Goal: Information Seeking & Learning: Check status

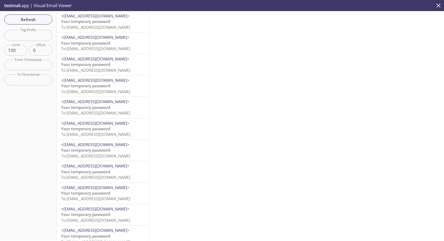
click at [100, 67] on span "Your temporary password" at bounding box center [85, 64] width 49 height 5
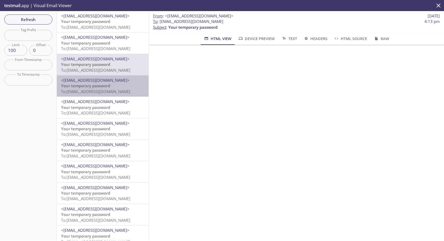
click at [96, 90] on span "To: [EMAIL_ADDRESS][DOMAIN_NAME]" at bounding box center [95, 91] width 69 height 5
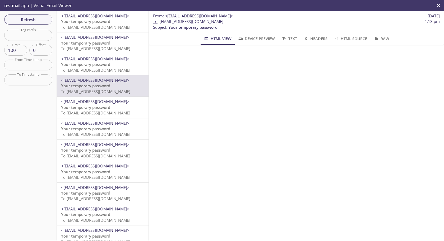
click at [93, 45] on span "Your temporary password" at bounding box center [85, 42] width 49 height 5
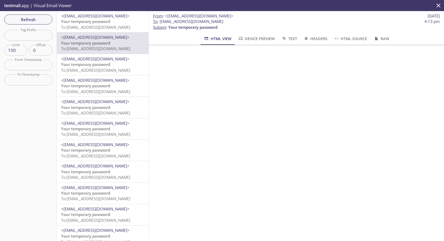
click at [88, 19] on span "Your temporary password" at bounding box center [85, 21] width 49 height 5
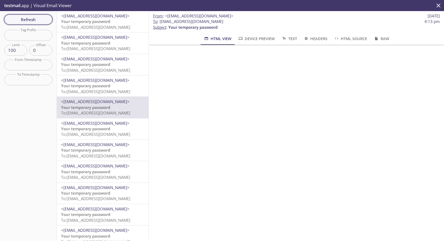
click at [34, 22] on span "Refresh" at bounding box center [28, 19] width 40 height 7
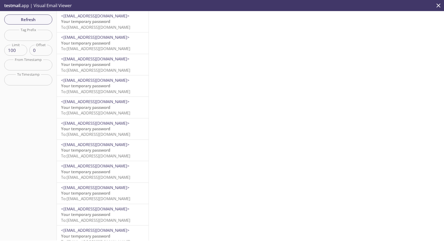
click at [106, 90] on span "To: [EMAIL_ADDRESS][DOMAIN_NAME]" at bounding box center [95, 91] width 69 height 5
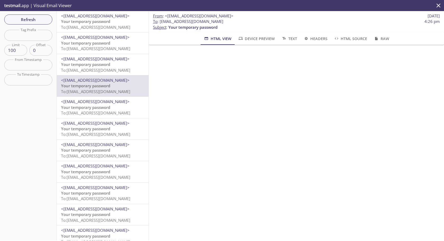
scroll to position [4, 0]
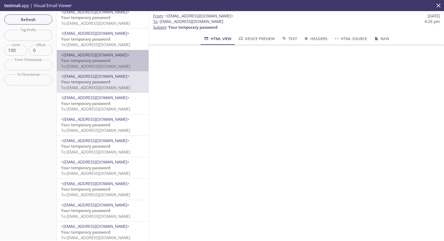
click at [107, 61] on span "Your temporary password" at bounding box center [85, 60] width 49 height 5
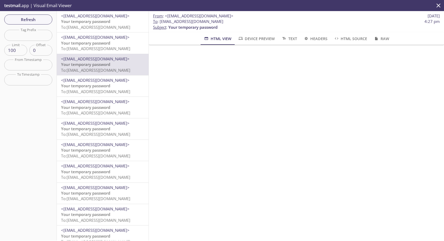
click at [102, 44] on span "Your temporary password" at bounding box center [85, 42] width 49 height 5
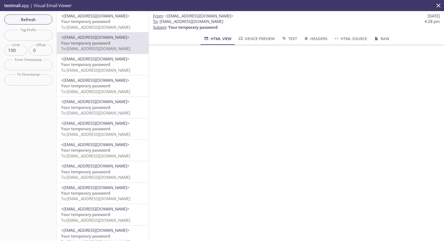
click at [114, 23] on p "Your temporary password To: [EMAIL_ADDRESS][DOMAIN_NAME]" at bounding box center [102, 24] width 83 height 11
